Goal: Task Accomplishment & Management: Manage account settings

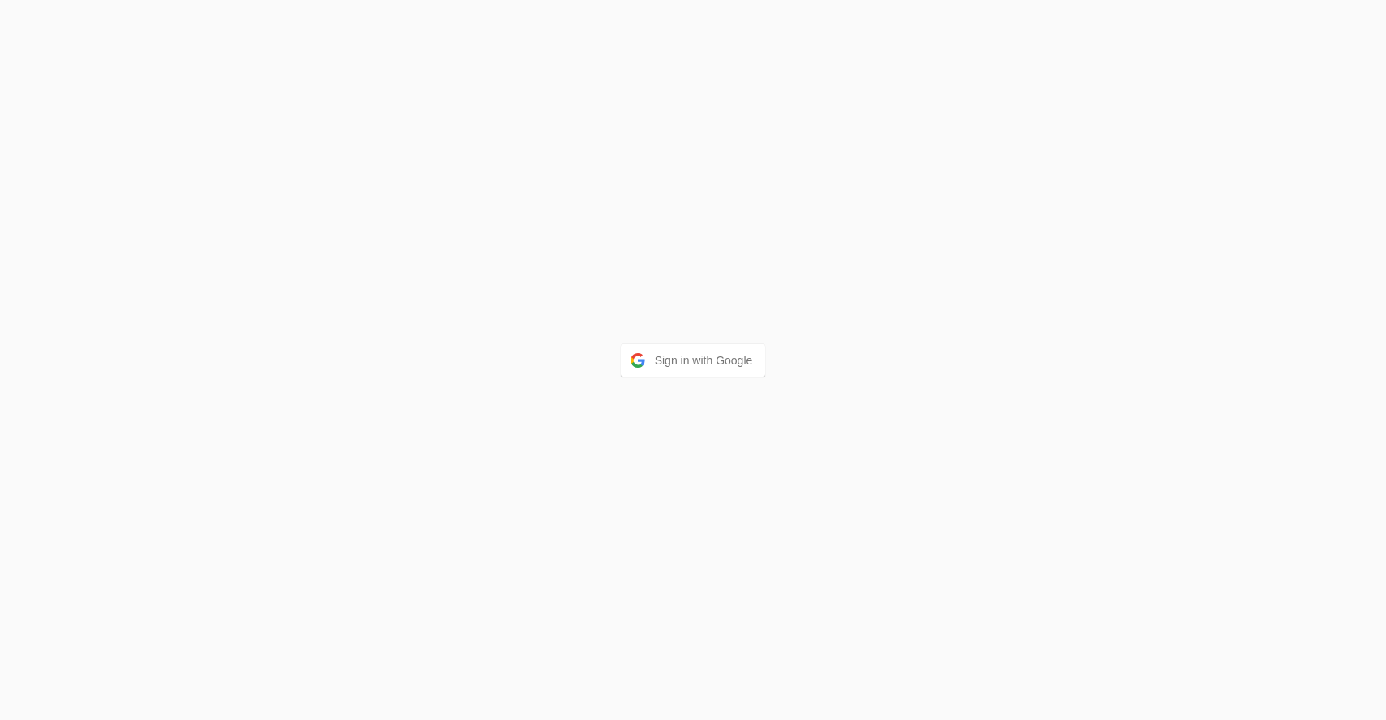
click at [694, 343] on div "Sign in with Google" at bounding box center [693, 360] width 1386 height 720
click at [676, 352] on button "Sign in with Google" at bounding box center [693, 360] width 145 height 32
